Goal: Information Seeking & Learning: Find specific fact

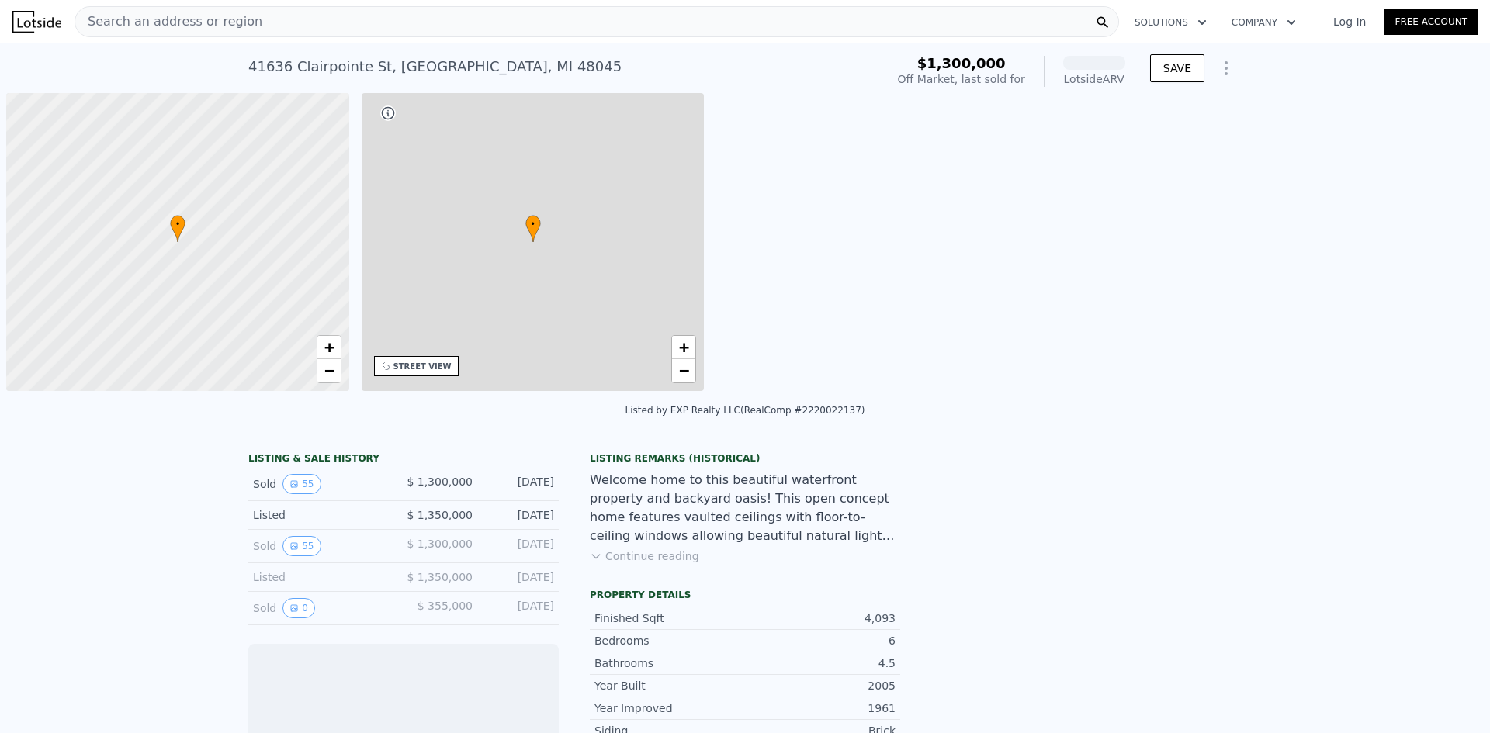
scroll to position [0, 6]
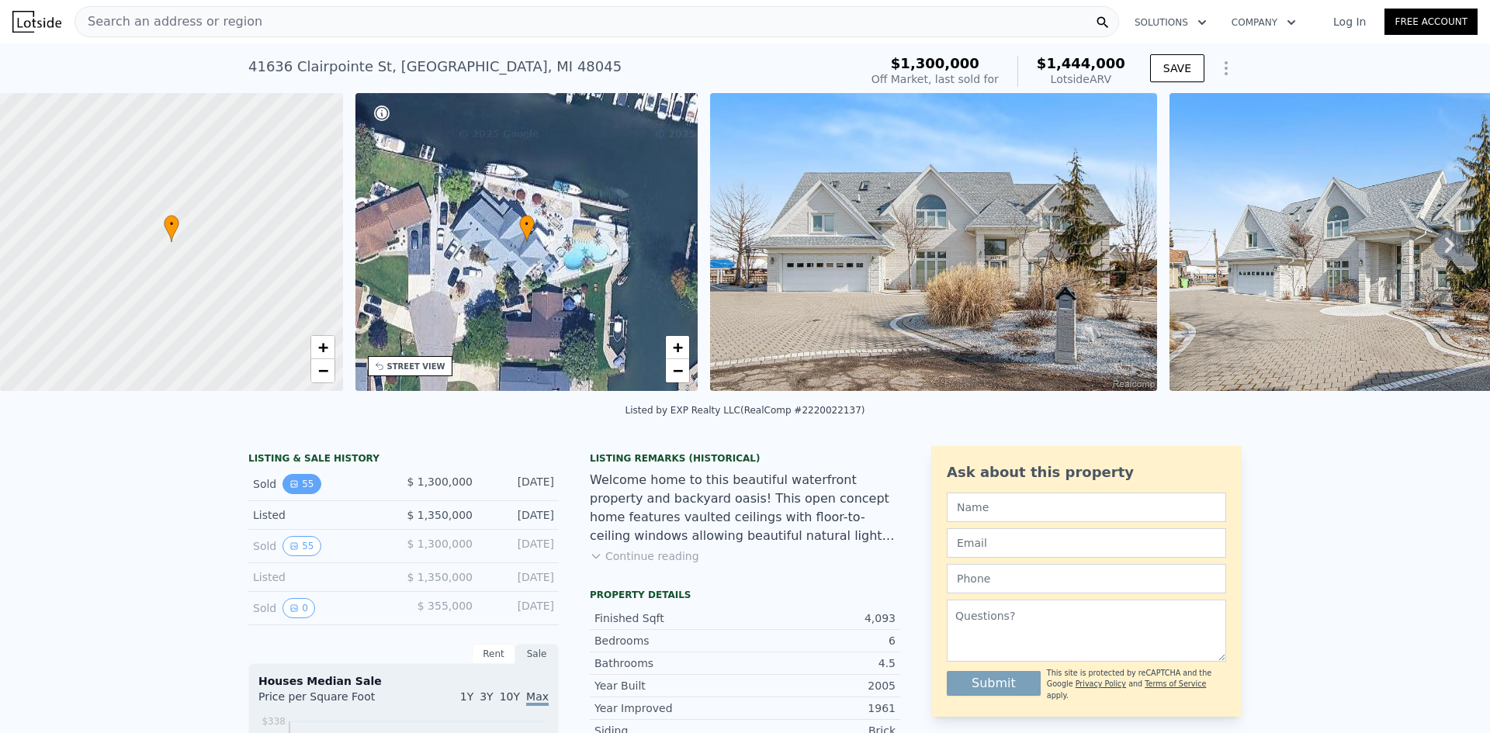
click at [298, 494] on button "55" at bounding box center [301, 484] width 38 height 20
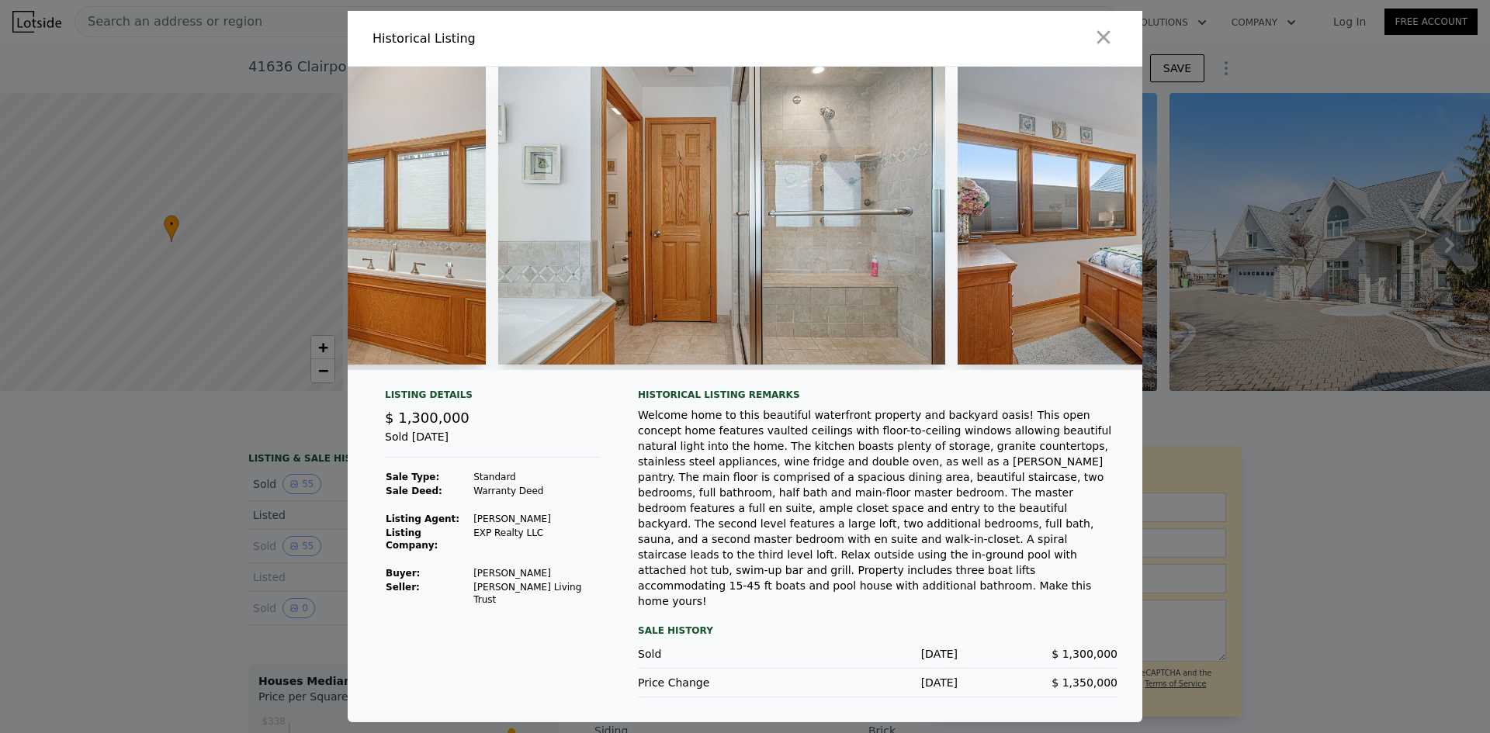
scroll to position [0, 14956]
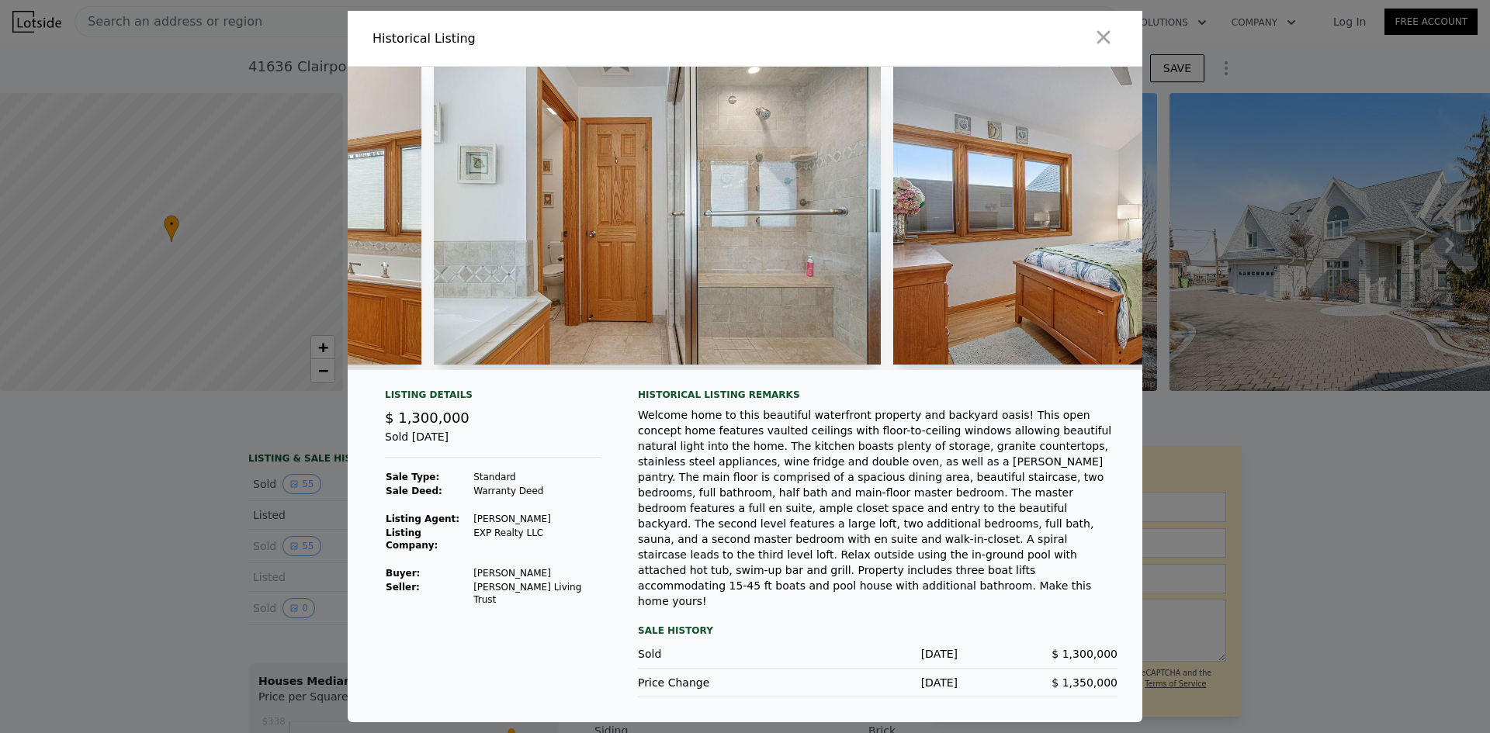
drag, startPoint x: 924, startPoint y: 384, endPoint x: 956, endPoint y: 384, distance: 31.8
click at [956, 370] on div at bounding box center [1117, 218] width 448 height 303
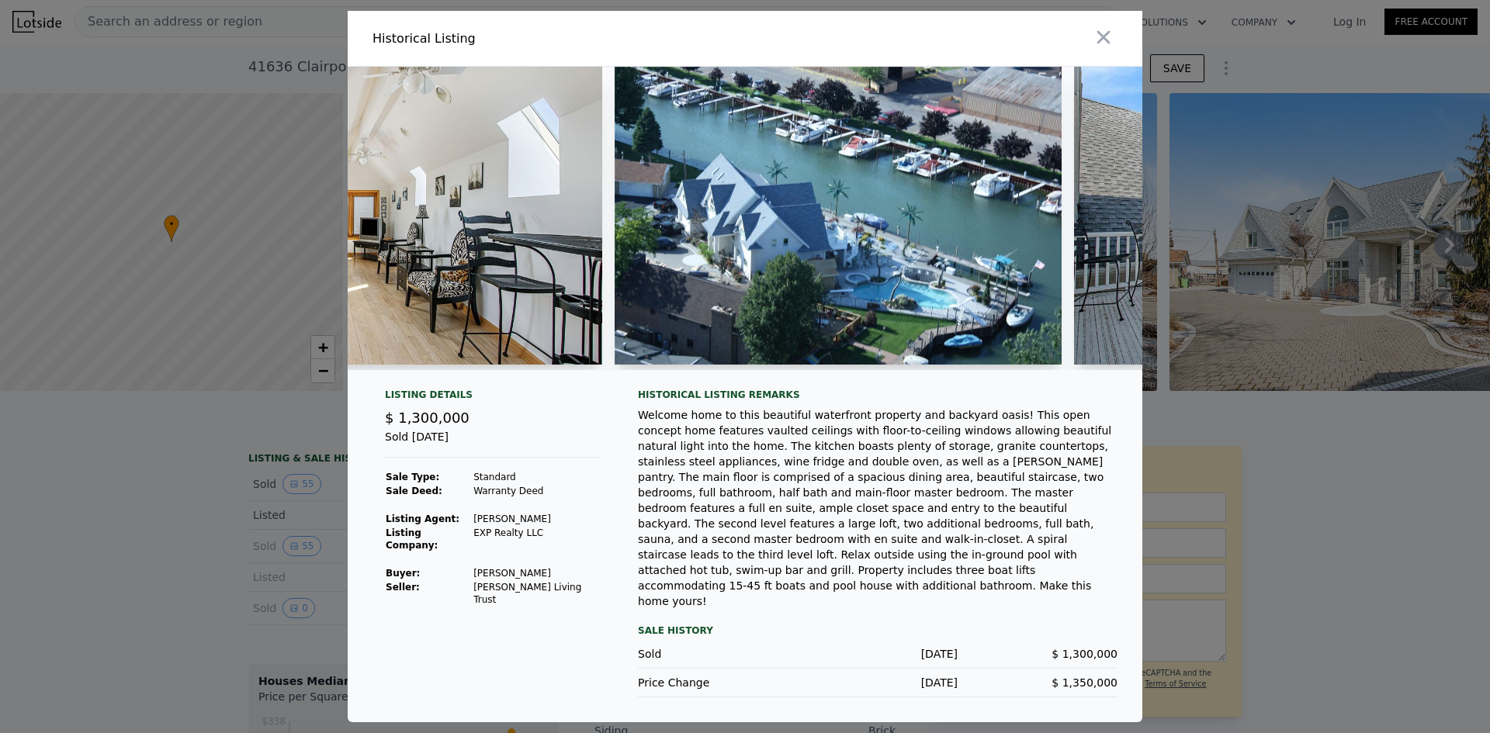
scroll to position [0, 18519]
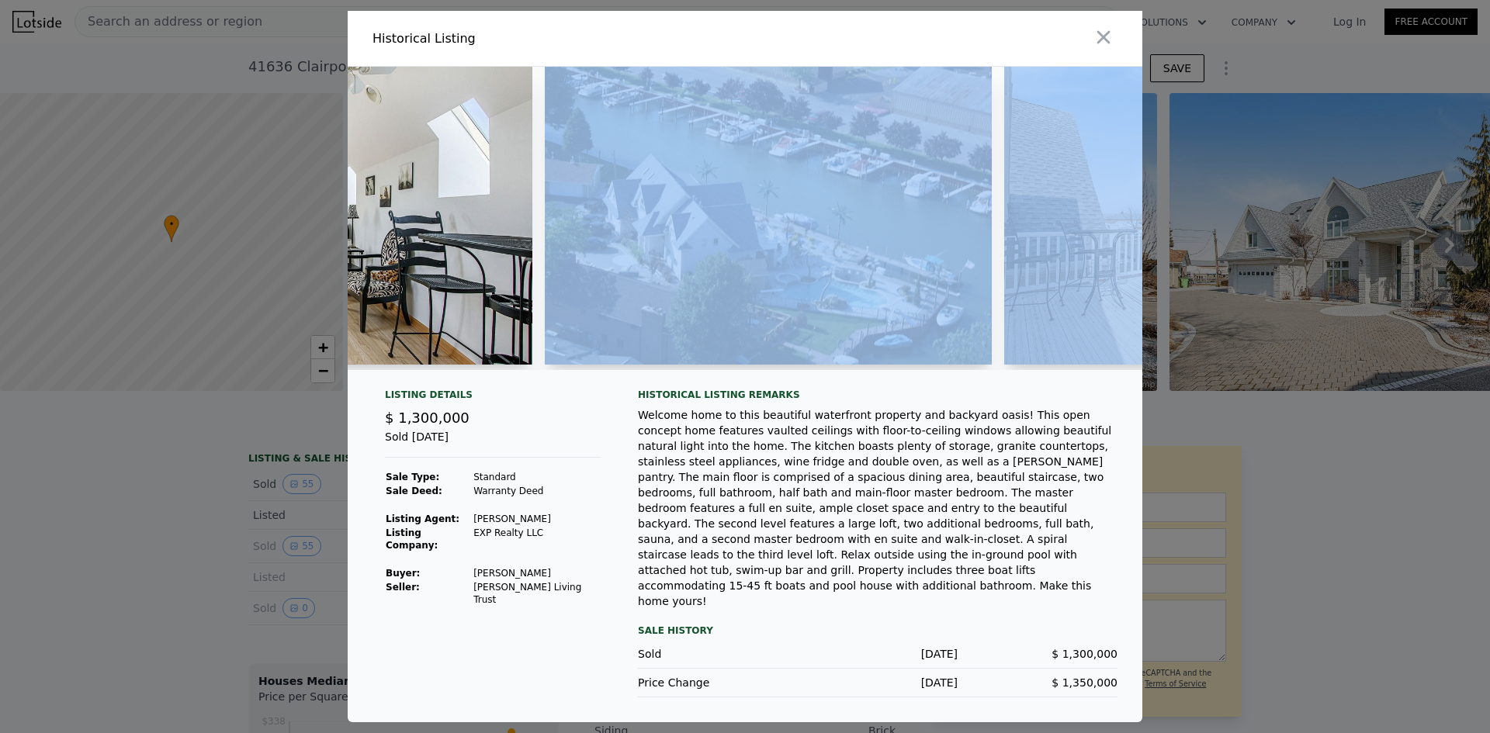
drag, startPoint x: 984, startPoint y: 386, endPoint x: 992, endPoint y: 386, distance: 7.8
click at [1006, 370] on div at bounding box center [745, 218] width 794 height 303
click at [926, 382] on div at bounding box center [745, 225] width 794 height 316
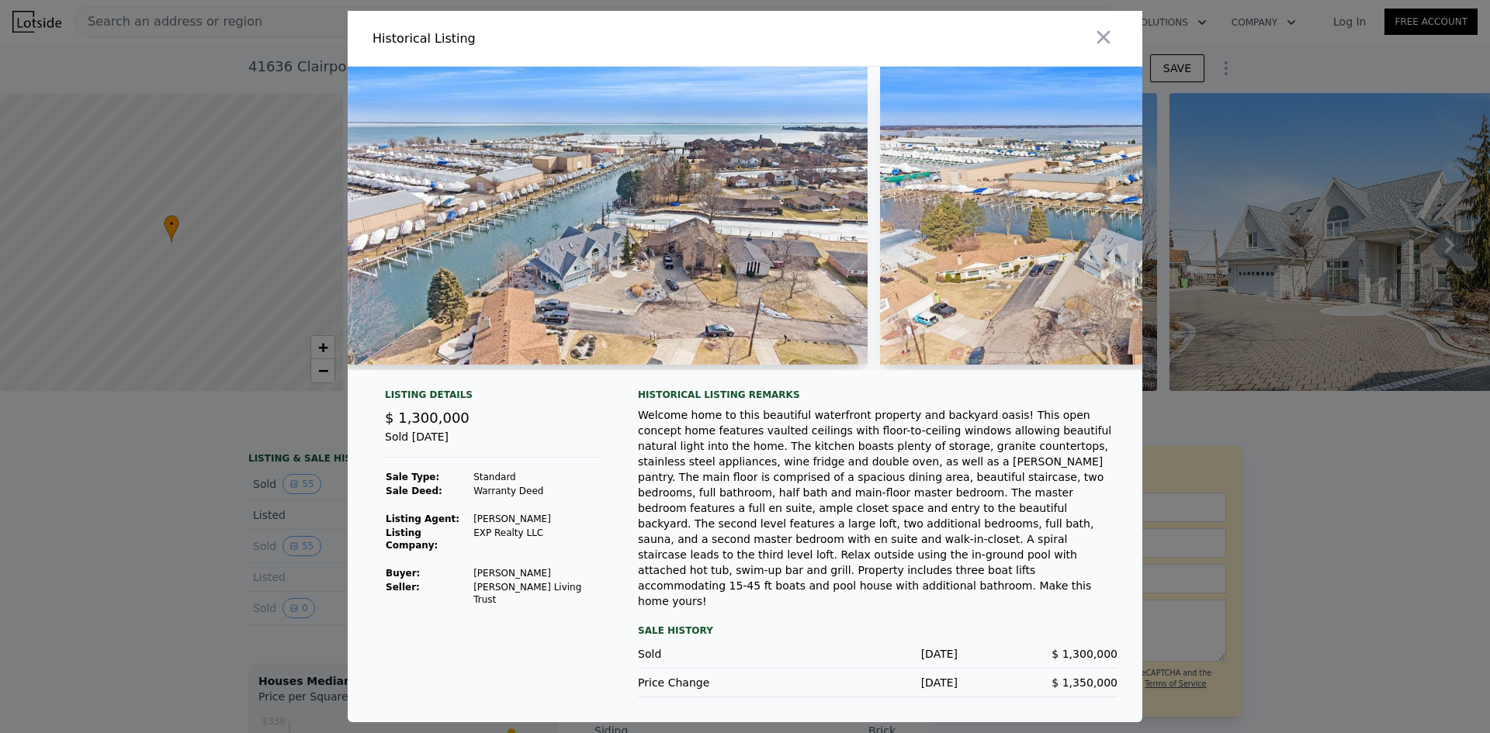
scroll to position [0, 23633]
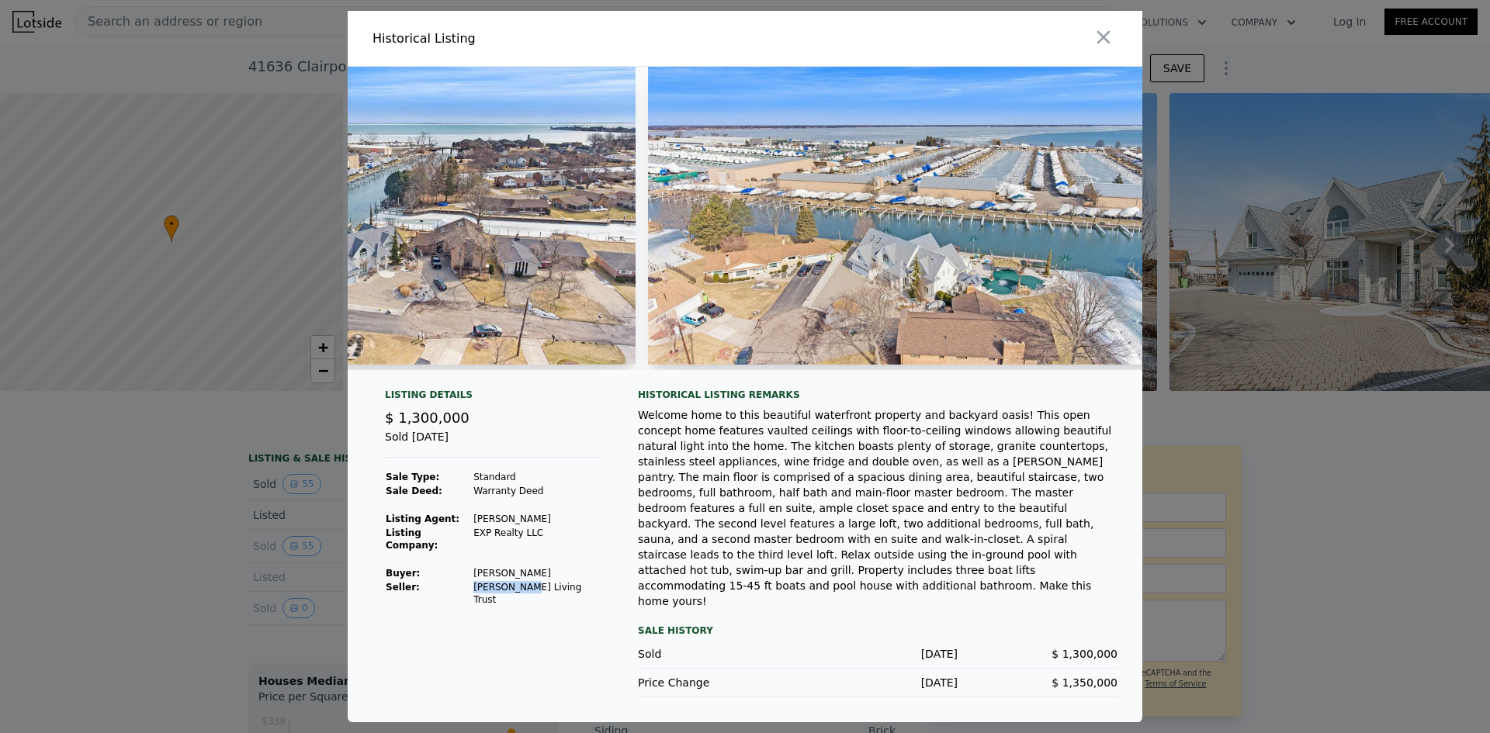
drag, startPoint x: 483, startPoint y: 604, endPoint x: 516, endPoint y: 605, distance: 33.4
click at [516, 605] on td "[PERSON_NAME] Living Trust" at bounding box center [536, 593] width 128 height 26
click at [520, 606] on td "[PERSON_NAME] Living Trust" at bounding box center [536, 593] width 128 height 26
click at [472, 601] on td "[PERSON_NAME] Living Trust" at bounding box center [536, 593] width 128 height 26
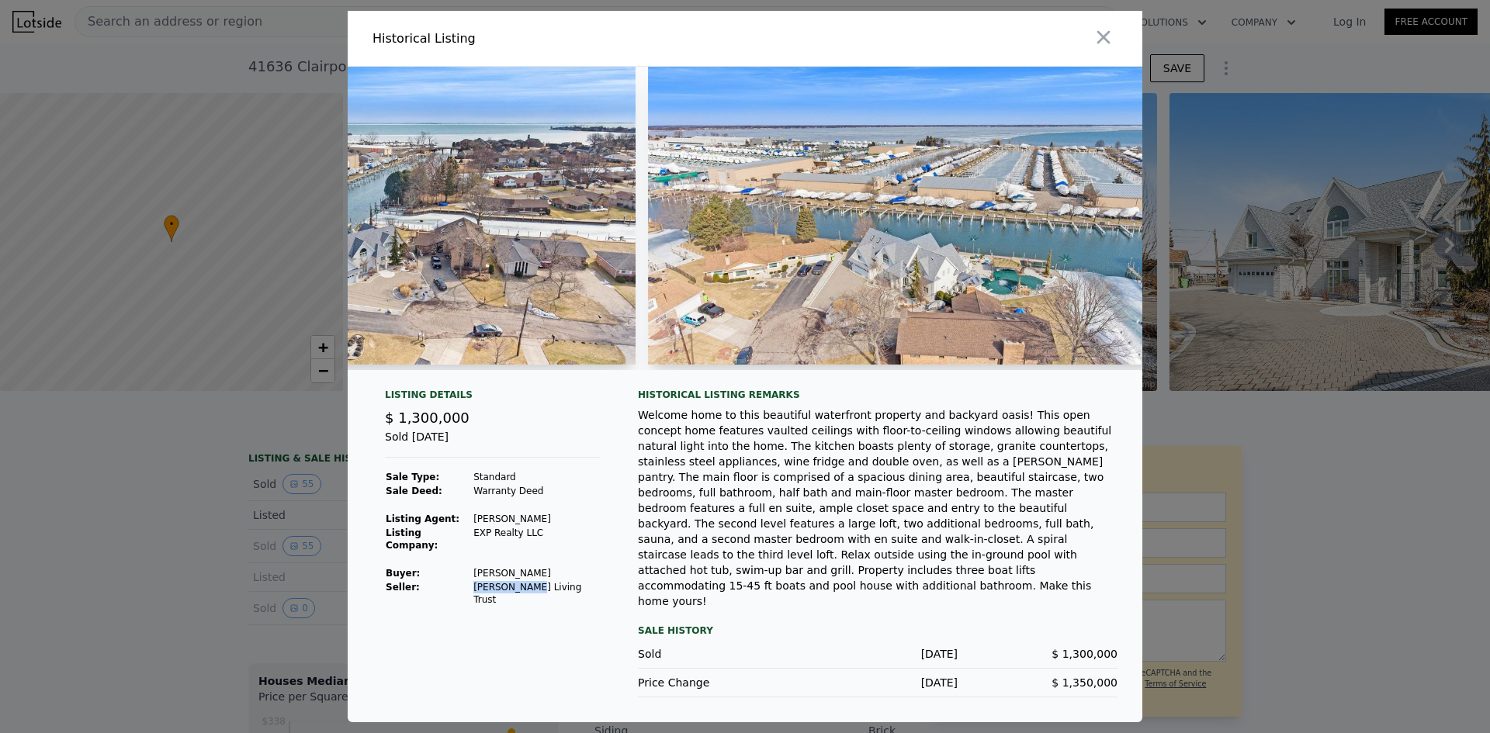
drag, startPoint x: 467, startPoint y: 601, endPoint x: 520, endPoint y: 607, distance: 53.0
click at [520, 607] on td "[PERSON_NAME] Living Trust" at bounding box center [536, 593] width 128 height 26
copy td "[PERSON_NAME]"
